Goal: Task Accomplishment & Management: Understand process/instructions

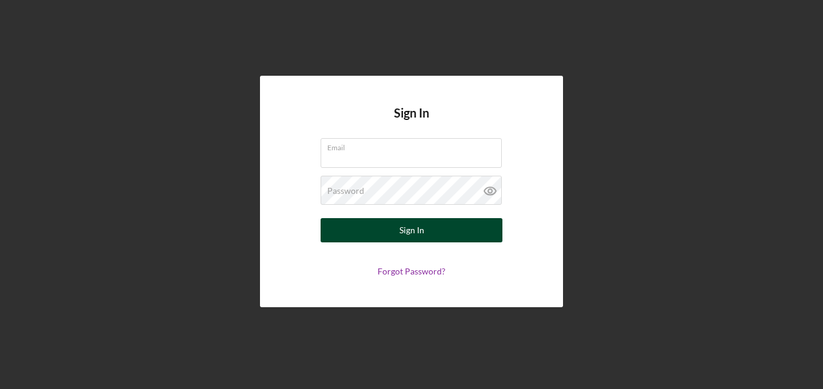
type input "[PERSON_NAME][EMAIL_ADDRESS][DOMAIN_NAME]"
click at [412, 229] on div "Sign In" at bounding box center [411, 230] width 25 height 24
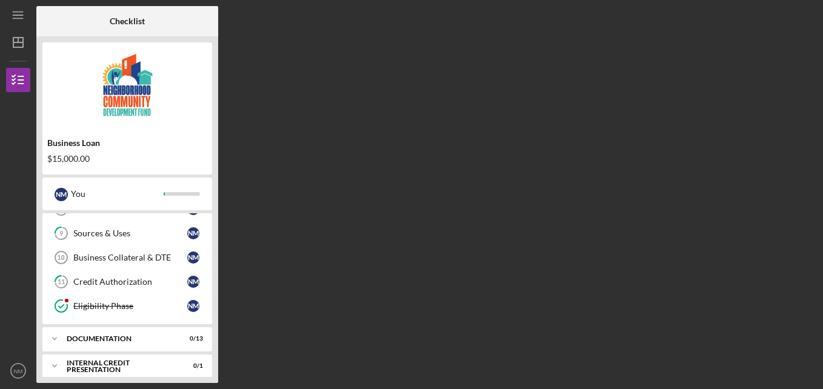
scroll to position [219, 0]
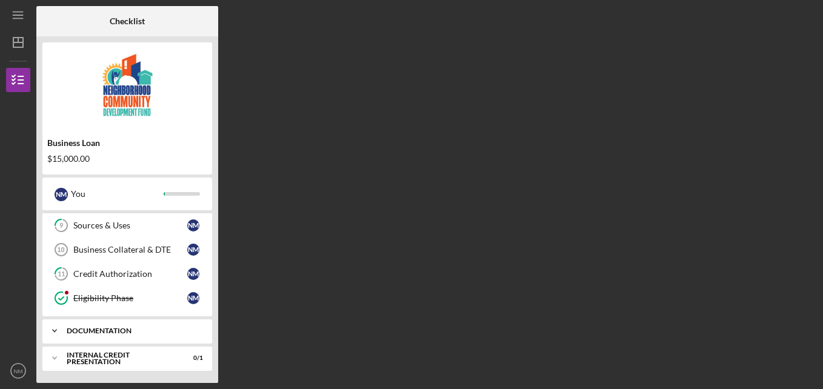
click at [158, 329] on div "documentation" at bounding box center [132, 330] width 130 height 7
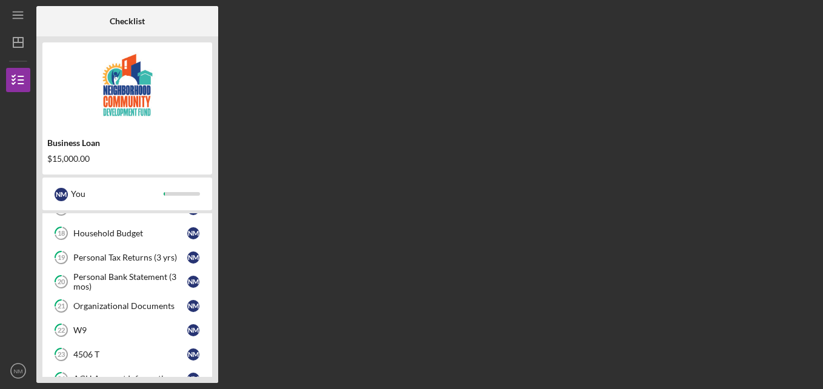
scroll to position [541, 0]
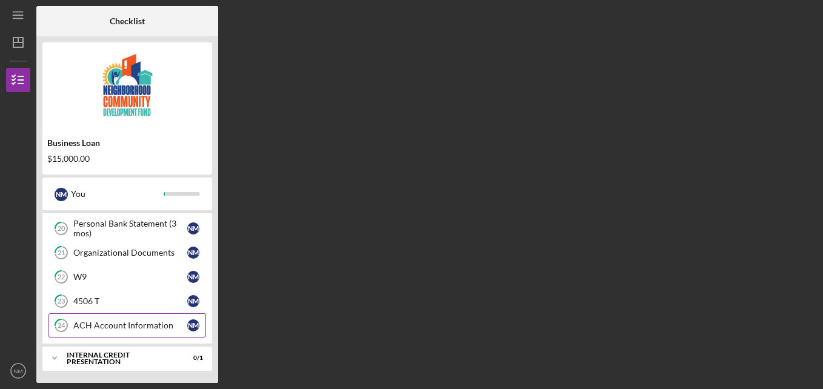
click at [149, 329] on div "ACH Account Information" at bounding box center [130, 326] width 114 height 10
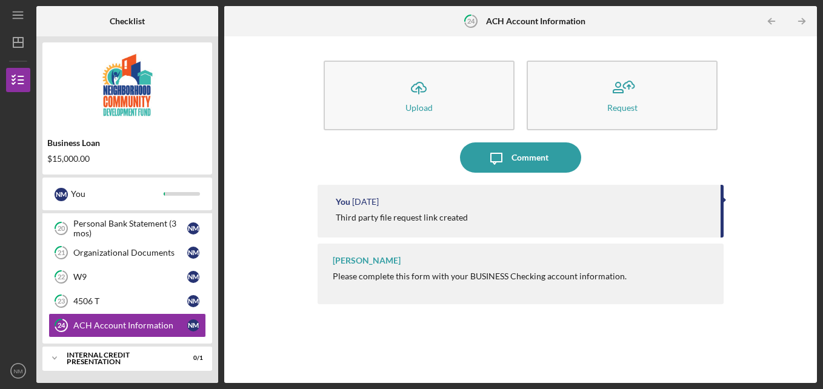
click at [456, 219] on div "Third party file request link created" at bounding box center [402, 218] width 132 height 10
click at [697, 219] on div "Third party file request link created" at bounding box center [522, 218] width 373 height 10
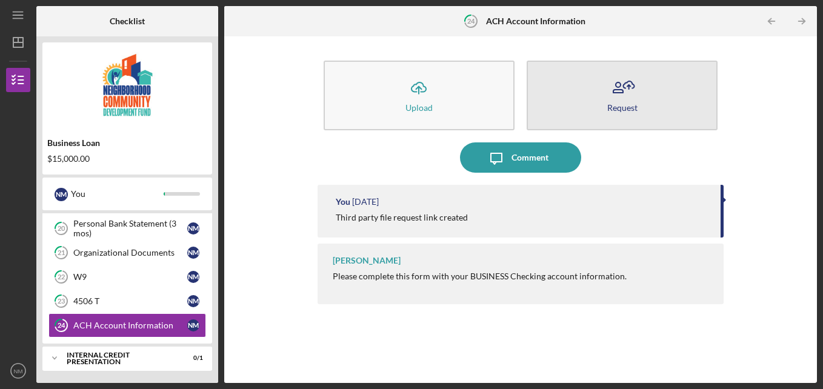
click at [627, 102] on icon "button" at bounding box center [622, 88] width 30 height 30
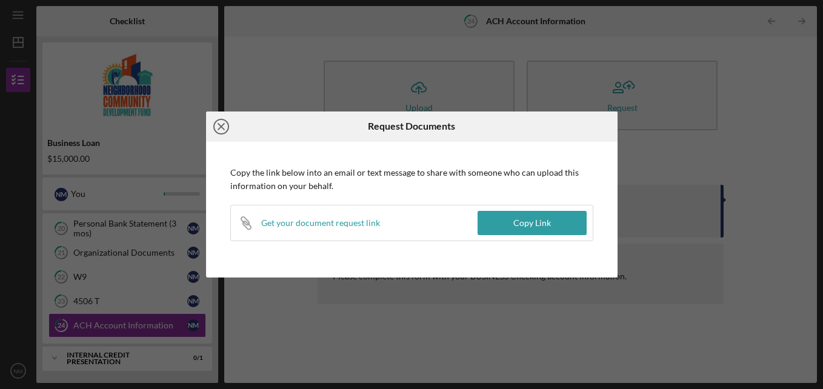
click at [225, 125] on icon "Icon/Close" at bounding box center [221, 127] width 30 height 30
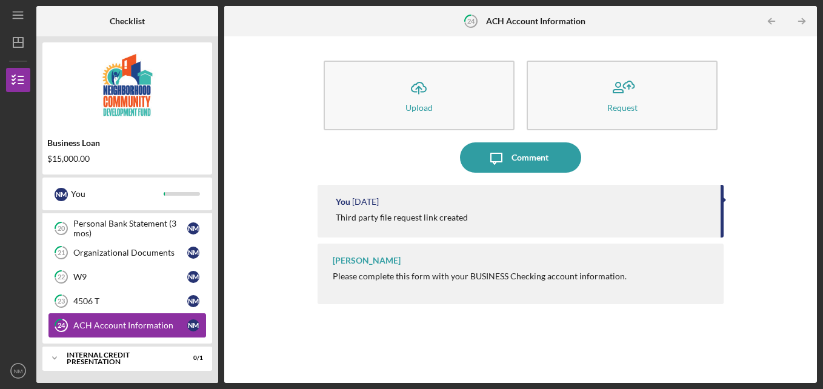
click at [153, 330] on div "ACH Account Information" at bounding box center [130, 326] width 114 height 10
